Goal: Use online tool/utility

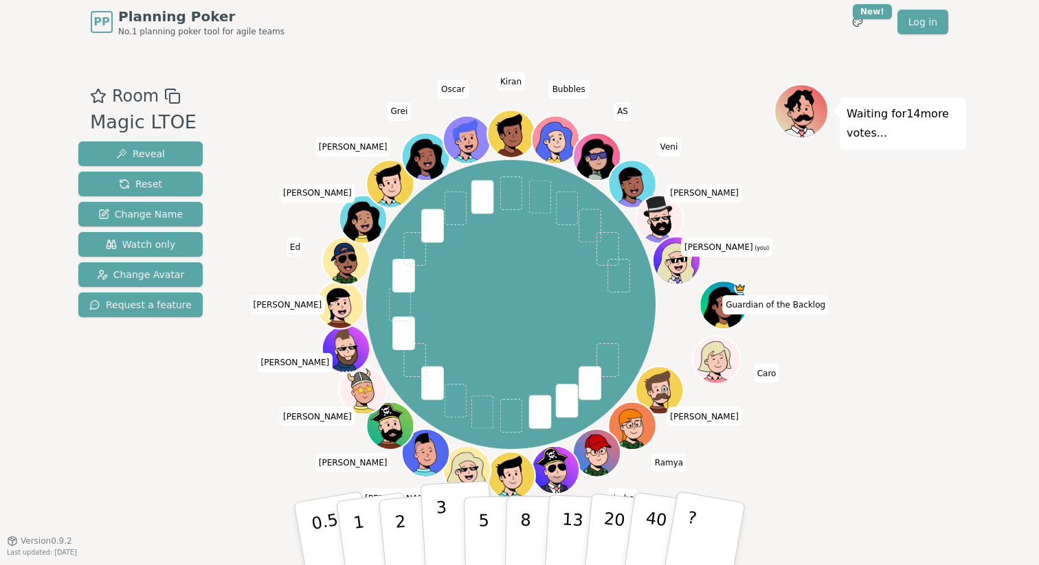
click at [433, 523] on button "3" at bounding box center [457, 534] width 75 height 107
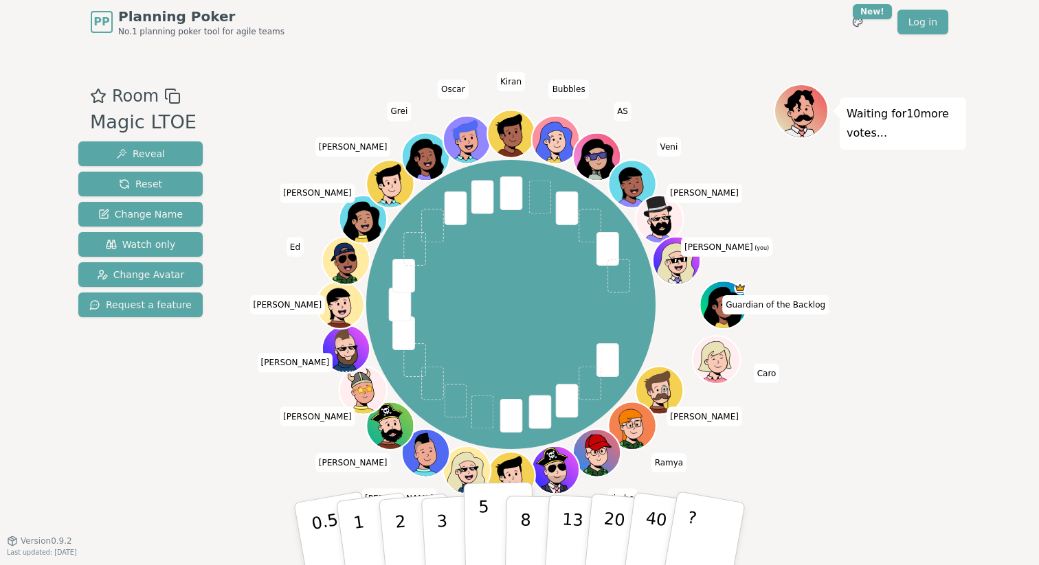
click at [479, 528] on p "5" at bounding box center [484, 534] width 12 height 74
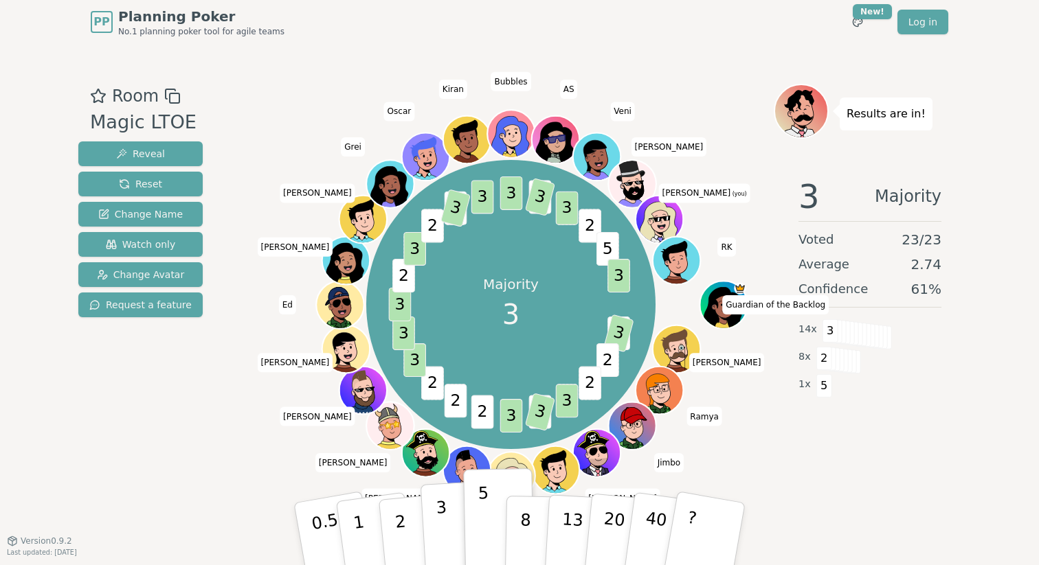
click at [439, 530] on p "3" at bounding box center [442, 535] width 15 height 75
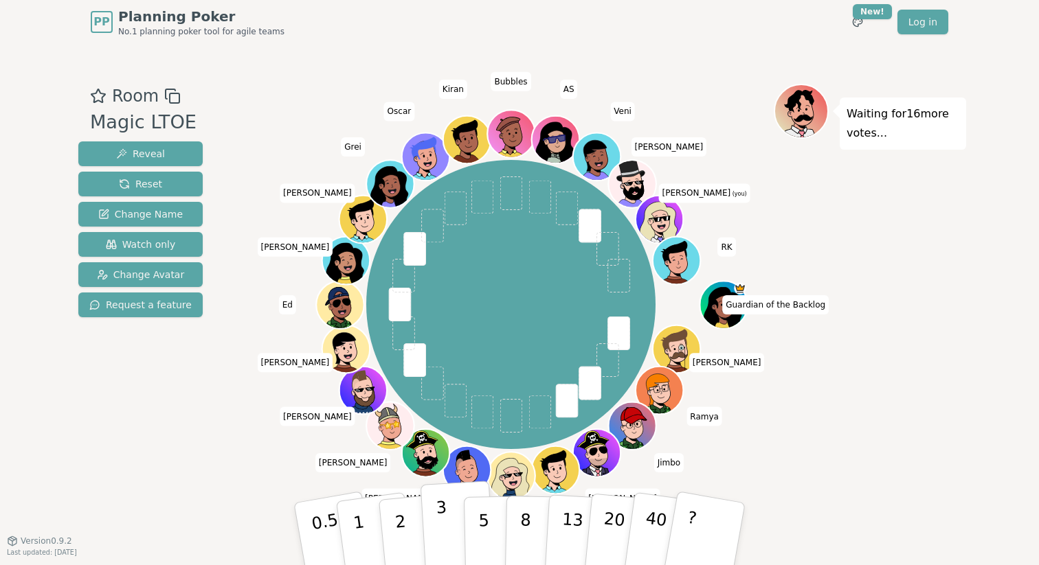
click at [446, 517] on button "3" at bounding box center [457, 534] width 75 height 107
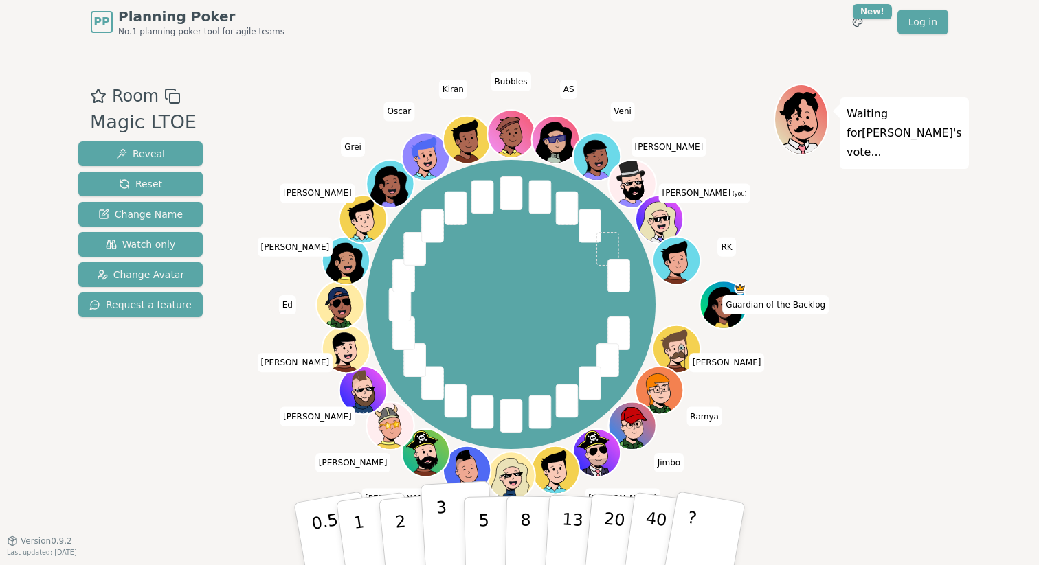
click at [433, 525] on button "3" at bounding box center [457, 534] width 75 height 107
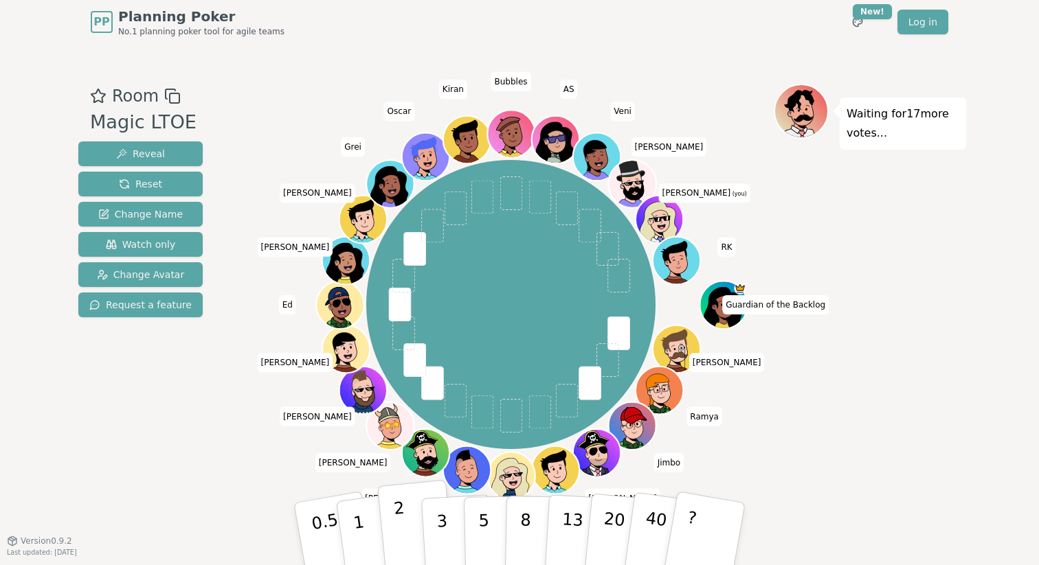
click at [404, 506] on button "2" at bounding box center [416, 534] width 78 height 109
